Goal: Task Accomplishment & Management: Manage account settings

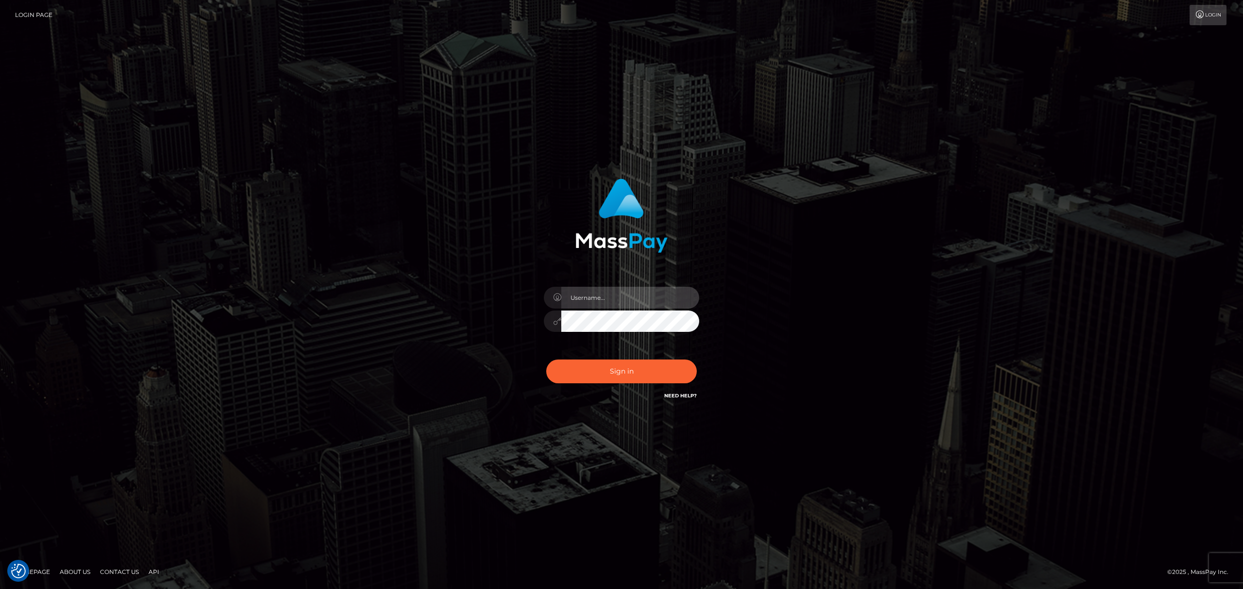
click at [587, 296] on input "text" at bounding box center [630, 298] width 138 height 22
type input "Eric"
click at [637, 377] on button "Sign in" at bounding box center [621, 372] width 151 height 24
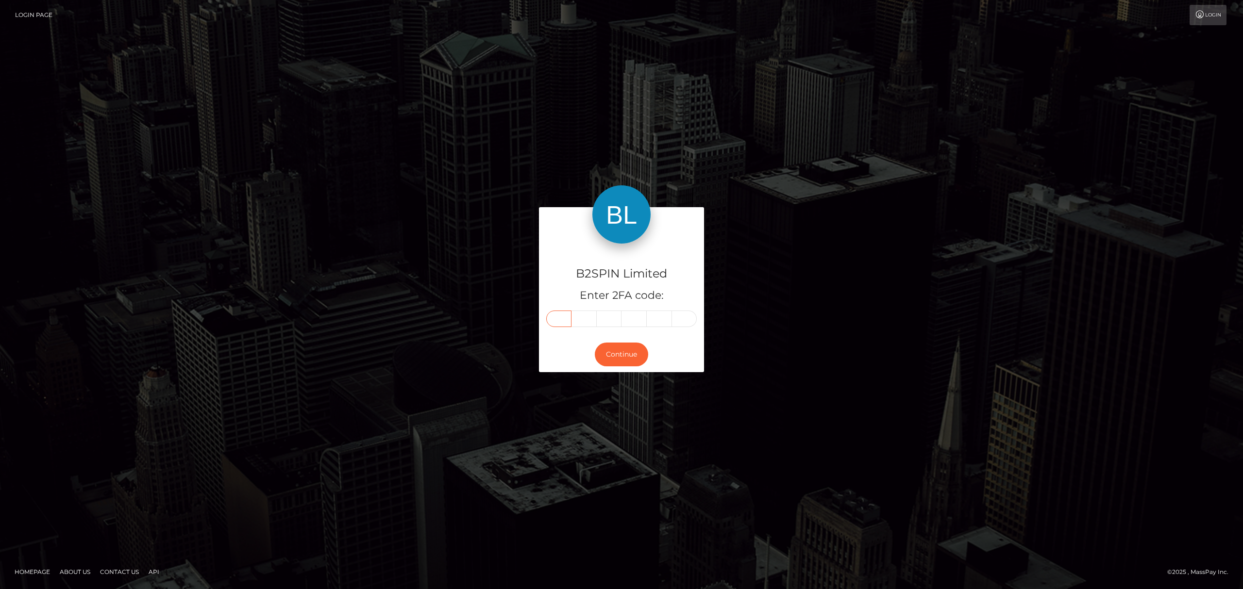
click at [553, 319] on input "text" at bounding box center [558, 319] width 25 height 17
paste input "9"
type input "9"
type input "1"
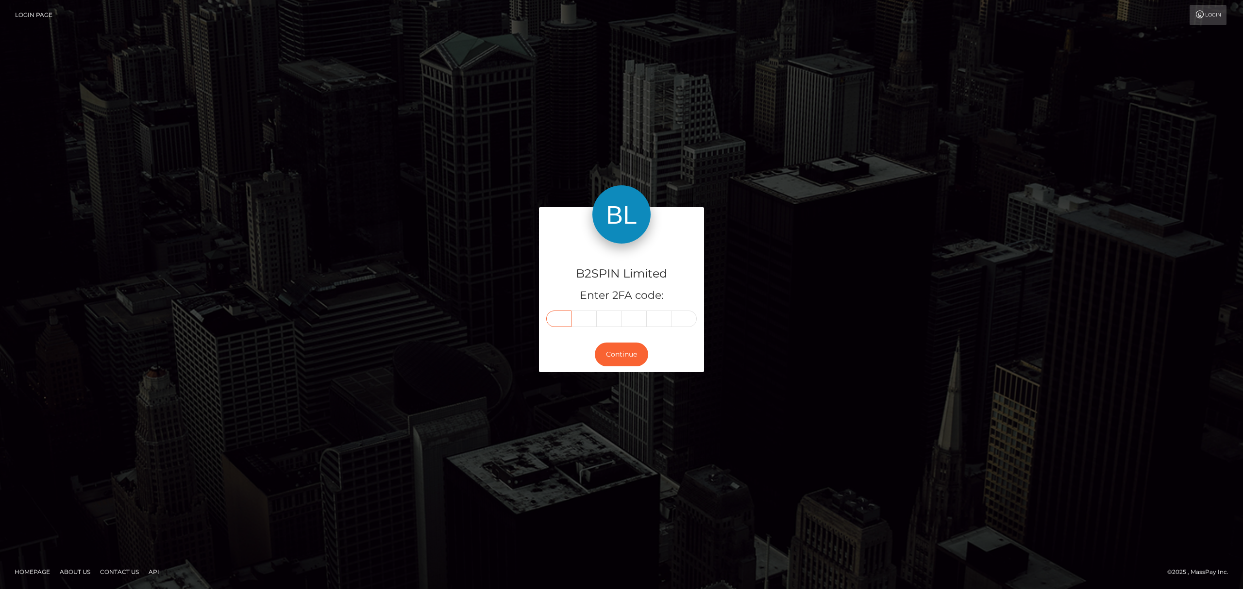
type input "8"
type input "3"
click at [629, 351] on button "Continue" at bounding box center [621, 355] width 53 height 24
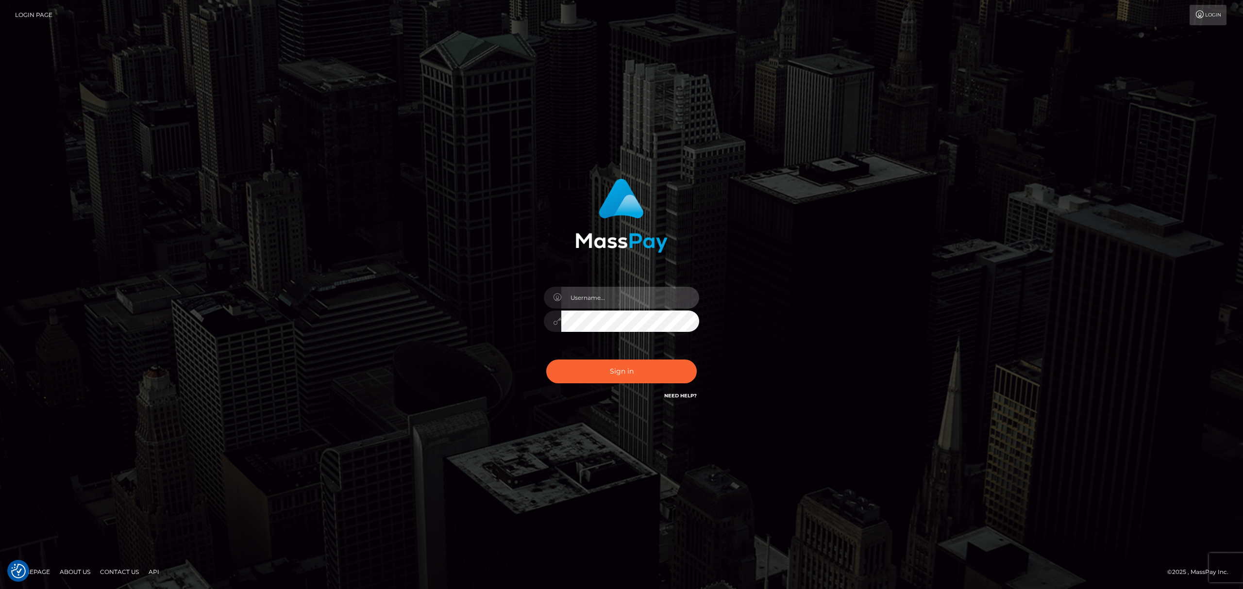
click at [631, 300] on input "text" at bounding box center [630, 298] width 138 height 22
type input "Eric"
click at [645, 378] on button "Sign in" at bounding box center [621, 372] width 151 height 24
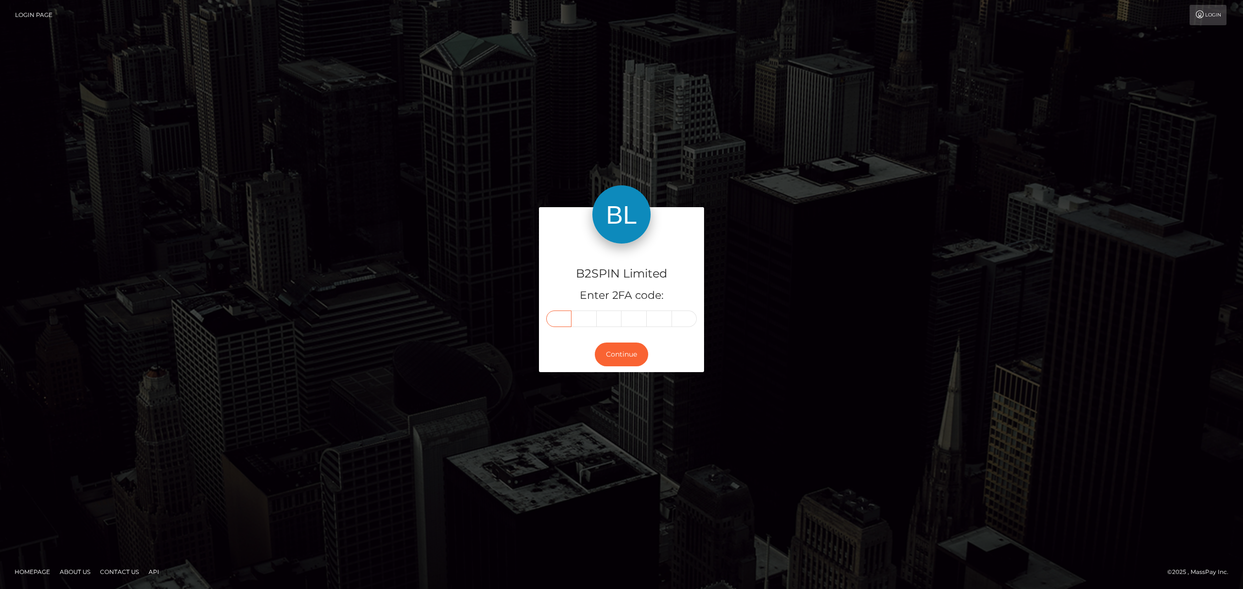
click at [559, 320] on input "text" at bounding box center [558, 319] width 25 height 17
paste input "8"
type input "8"
type input "4"
type input "9"
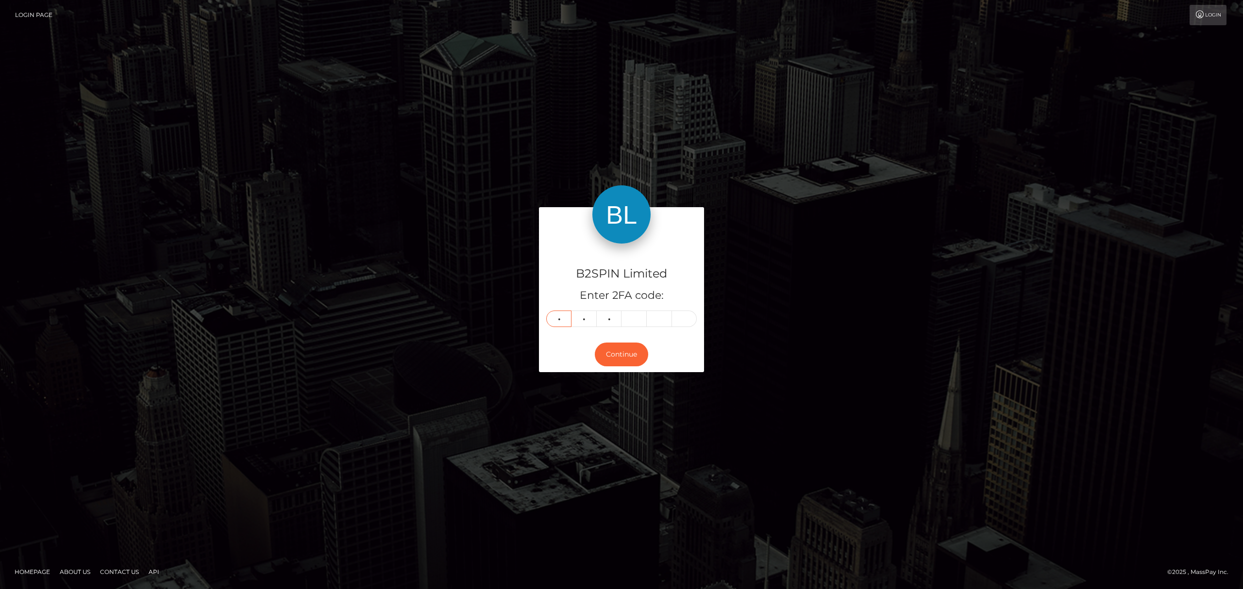
type input "0"
type input "4"
type input "1"
click at [615, 355] on button "Continue" at bounding box center [621, 355] width 53 height 24
click at [805, 422] on div "B2SPIN Limited Enter 2FA code: 8 4 9 0 4 1 849041 Continue" at bounding box center [621, 294] width 1243 height 320
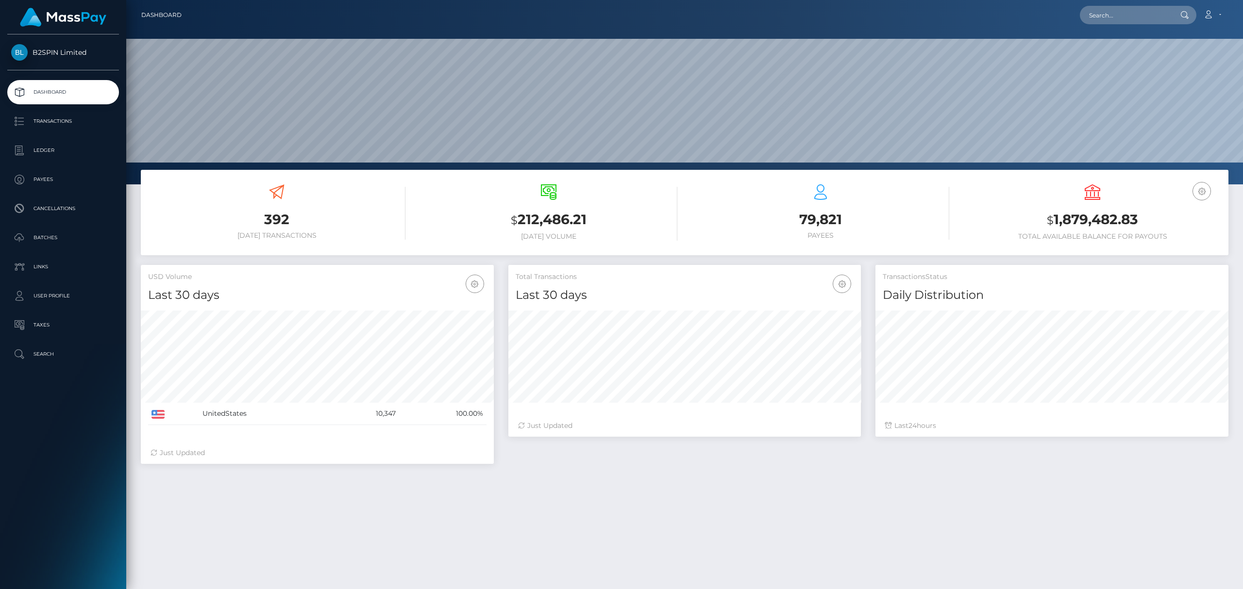
scroll to position [172, 352]
drag, startPoint x: 1147, startPoint y: 216, endPoint x: 620, endPoint y: 296, distance: 532.8
click at [1053, 221] on h3 "$ 1,879,482.83" at bounding box center [1092, 220] width 257 height 20
copy h3 "1,879,482.83"
